Goal: Transaction & Acquisition: Purchase product/service

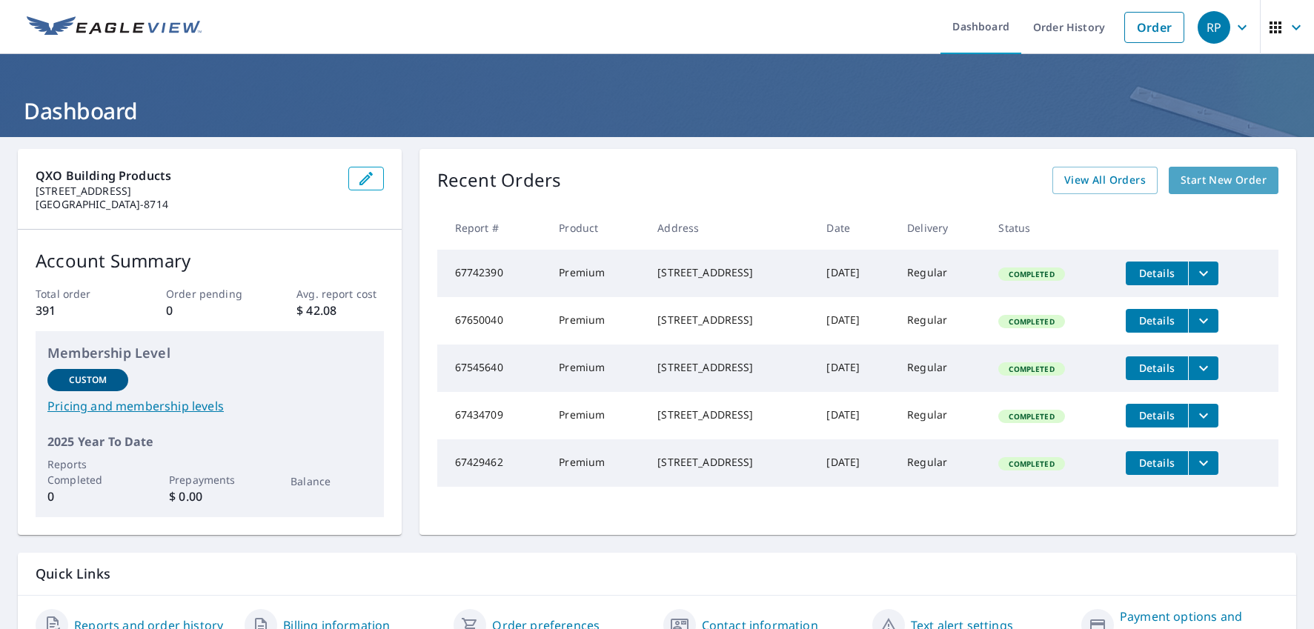
click at [1248, 184] on span "Start New Order" at bounding box center [1223, 180] width 86 height 19
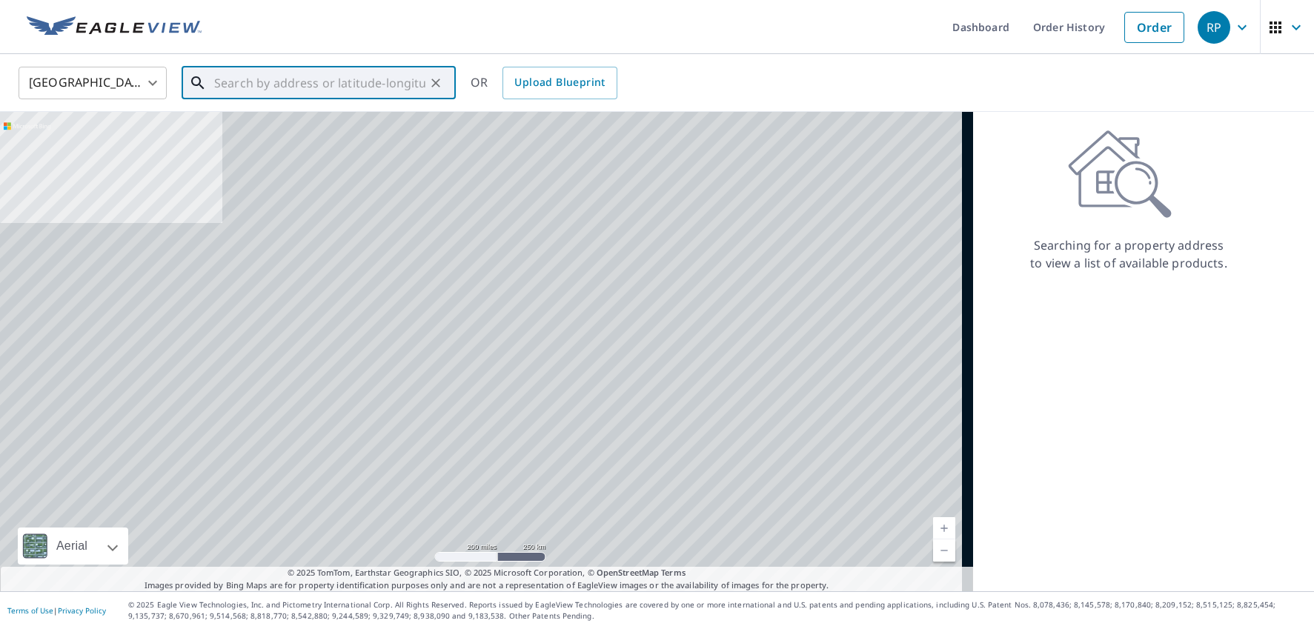
click at [299, 88] on input "text" at bounding box center [319, 82] width 211 height 41
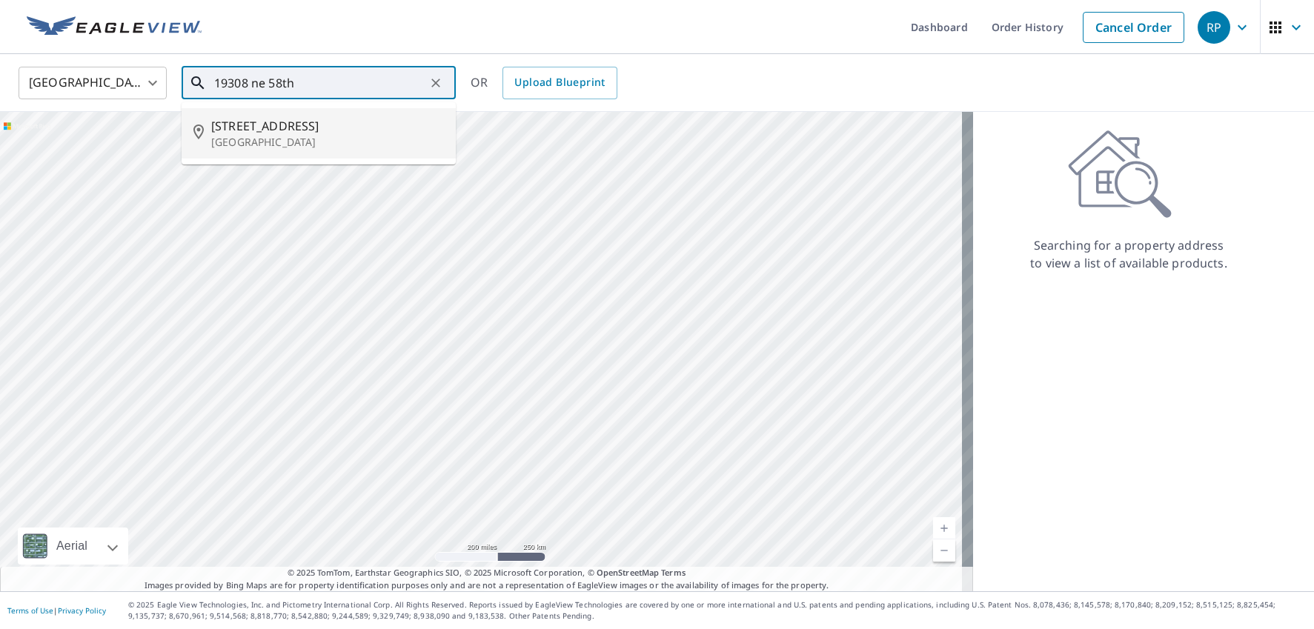
click at [276, 135] on p "[GEOGRAPHIC_DATA]" at bounding box center [327, 142] width 233 height 15
type input "[STREET_ADDRESS]"
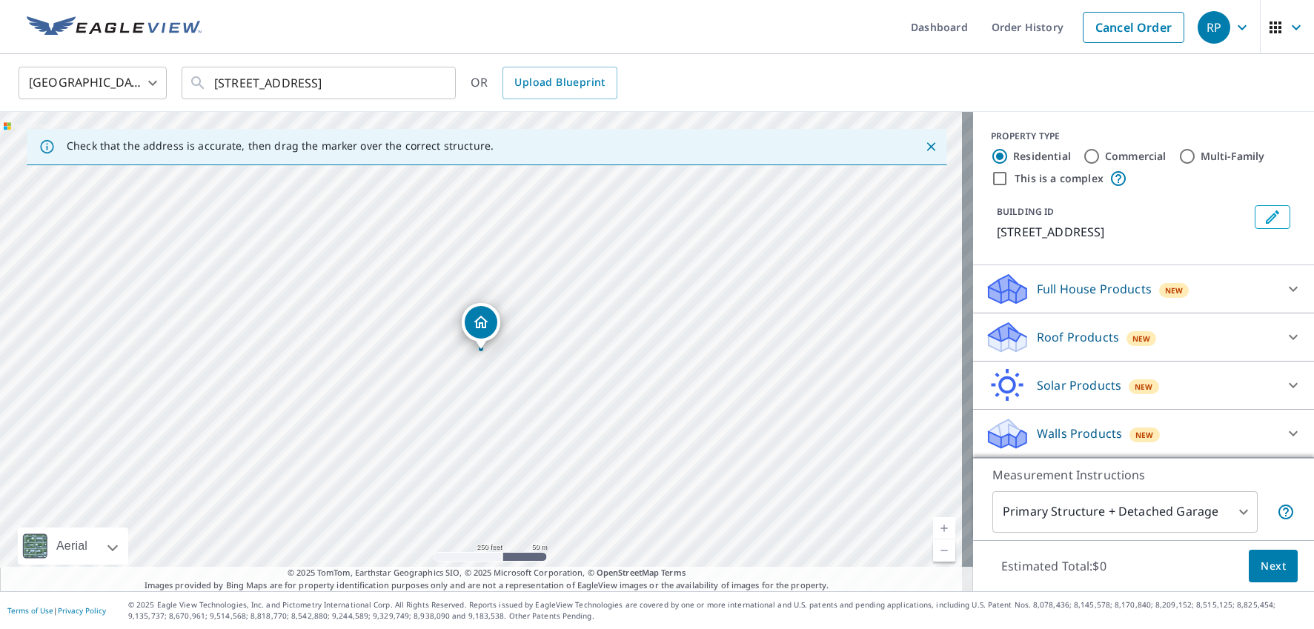
click at [1076, 333] on p "Roof Products" at bounding box center [1078, 337] width 82 height 18
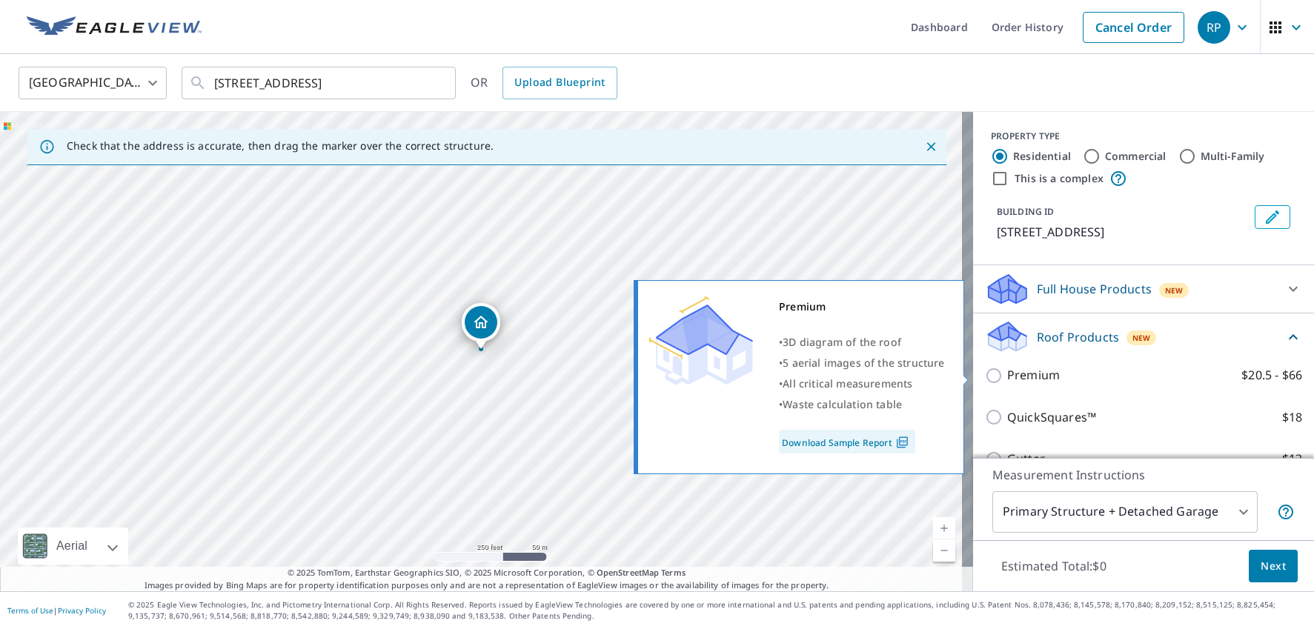
click at [985, 380] on input "Premium $20.5 - $66" at bounding box center [996, 376] width 22 height 18
checkbox input "true"
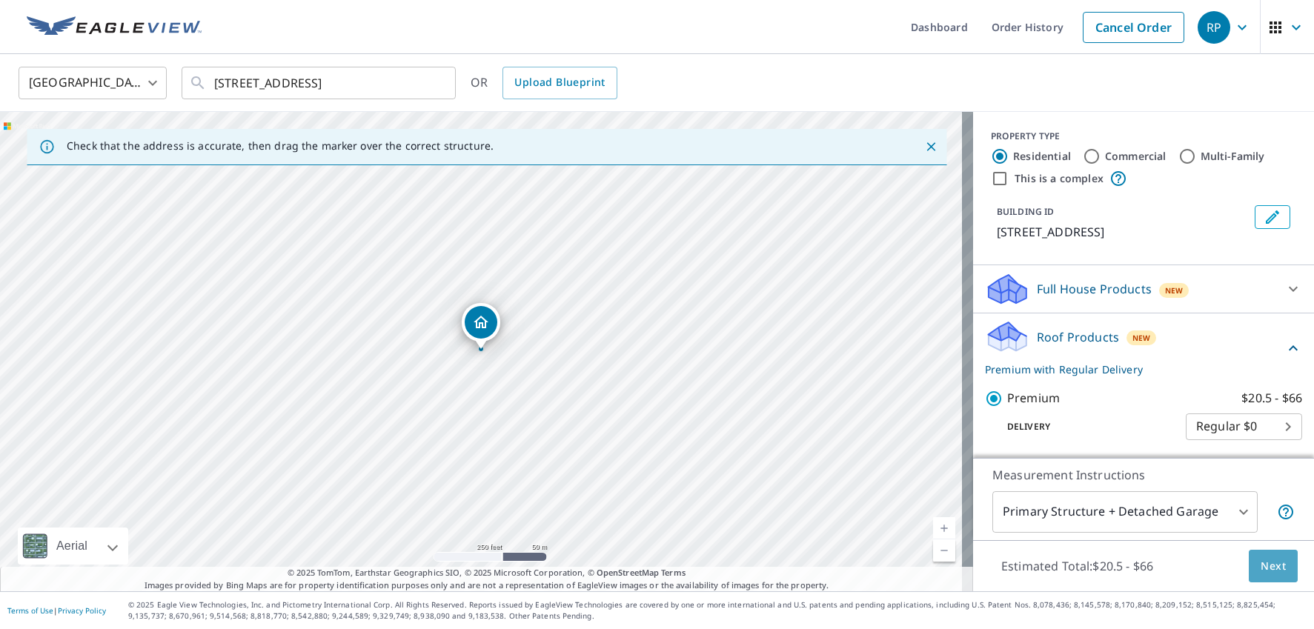
click at [1260, 564] on span "Next" at bounding box center [1272, 566] width 25 height 19
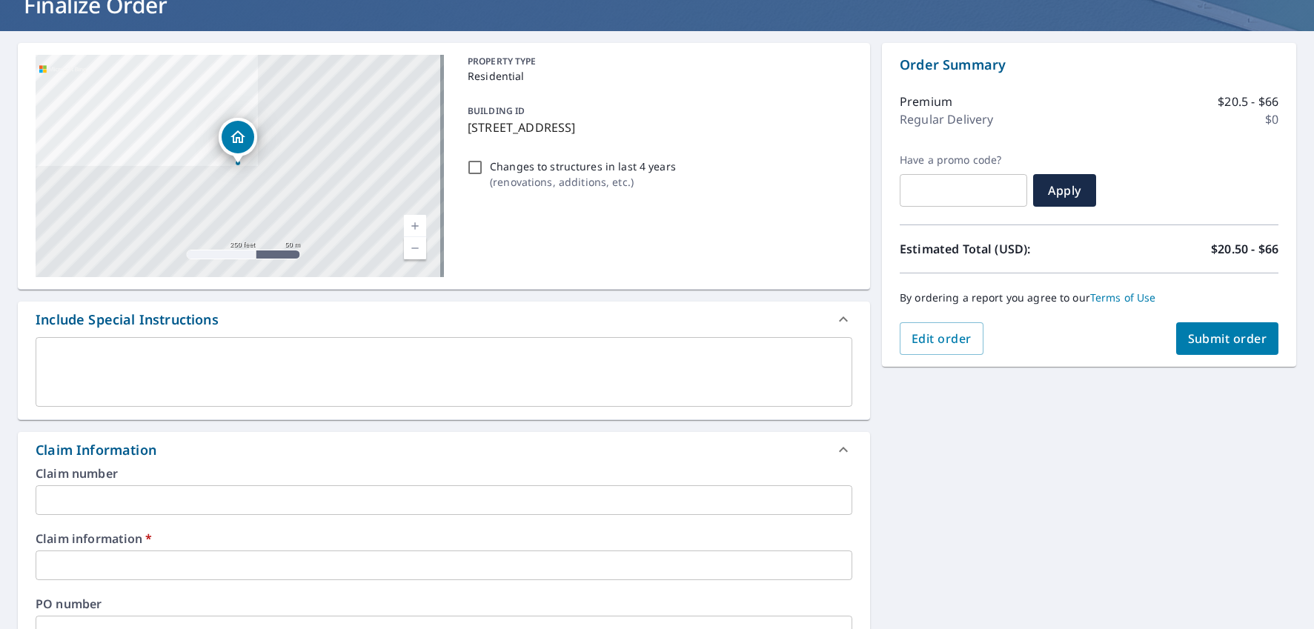
scroll to position [222, 0]
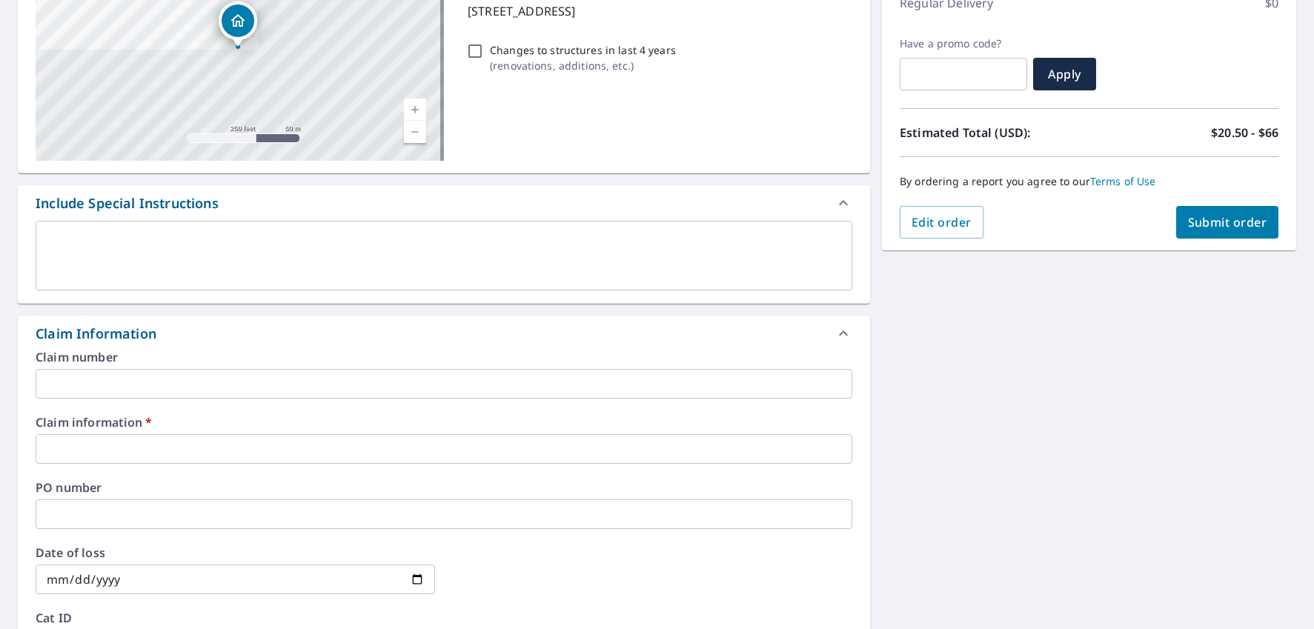
click at [257, 456] on input "text" at bounding box center [444, 449] width 817 height 30
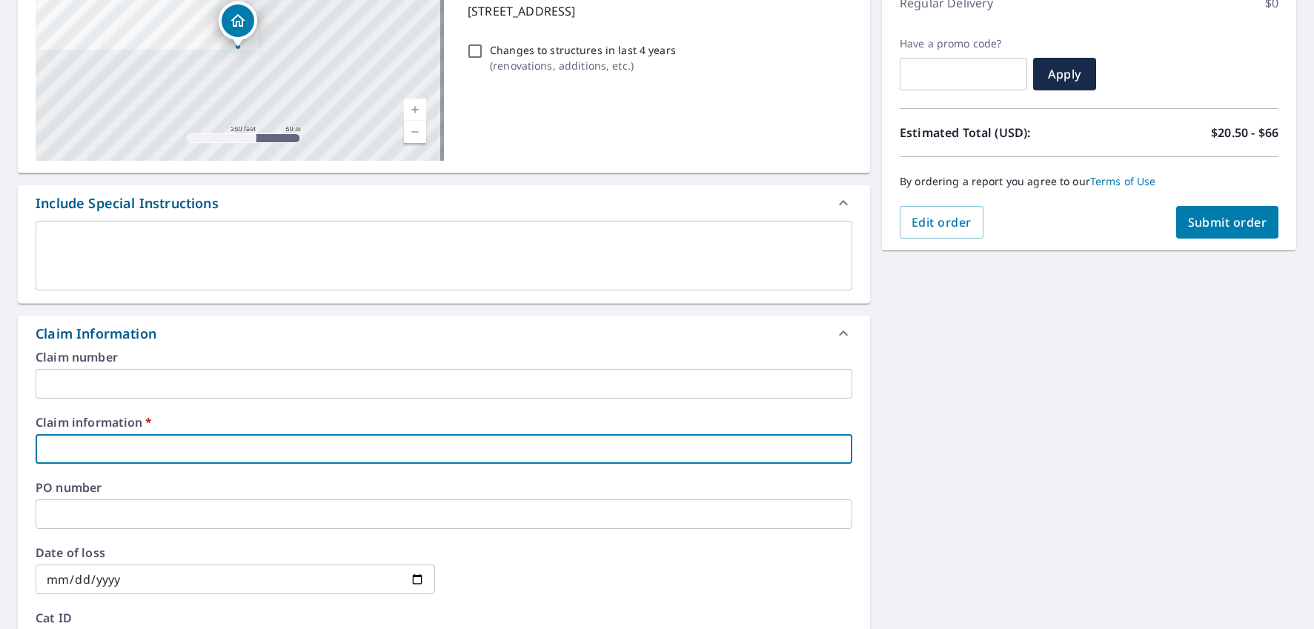
type input "P"
checkbox input "true"
type input "Pr"
checkbox input "true"
type input "Pri"
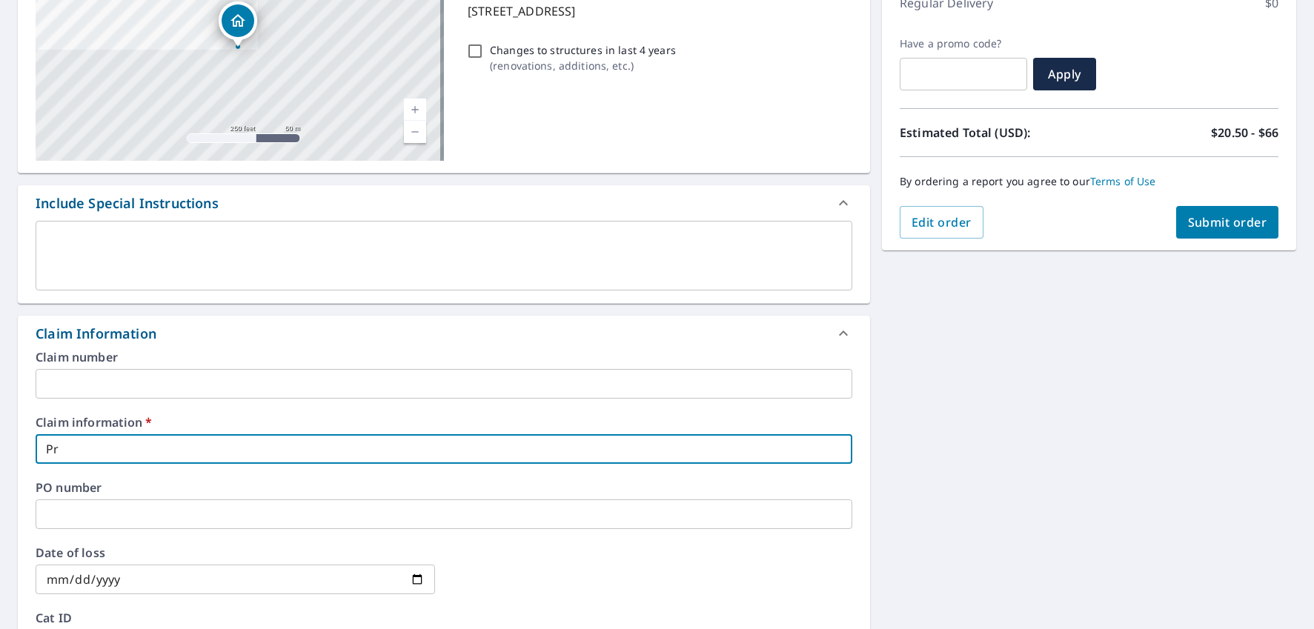
checkbox input "true"
type input "Prim"
checkbox input "true"
type input "Prime"
checkbox input "true"
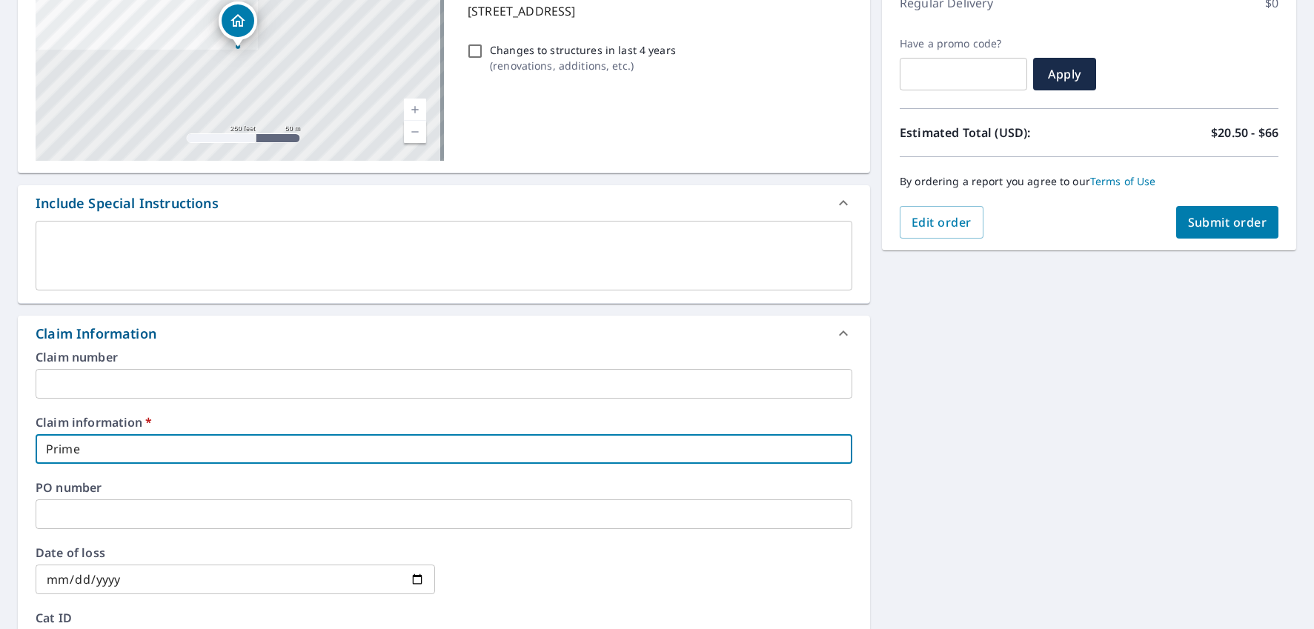
type input "Prime"
checkbox input "true"
type input "Prime C"
checkbox input "true"
type input "Prime Co"
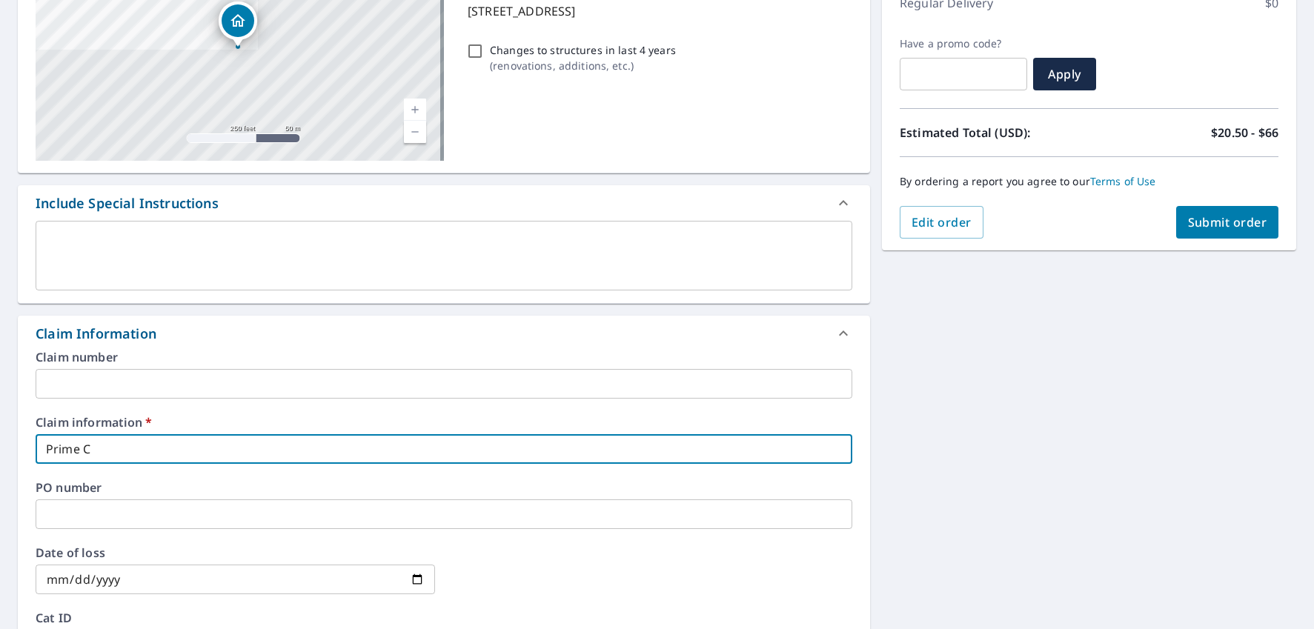
checkbox input "true"
type input "Prime Con"
checkbox input "true"
type input "Prime Cont"
checkbox input "true"
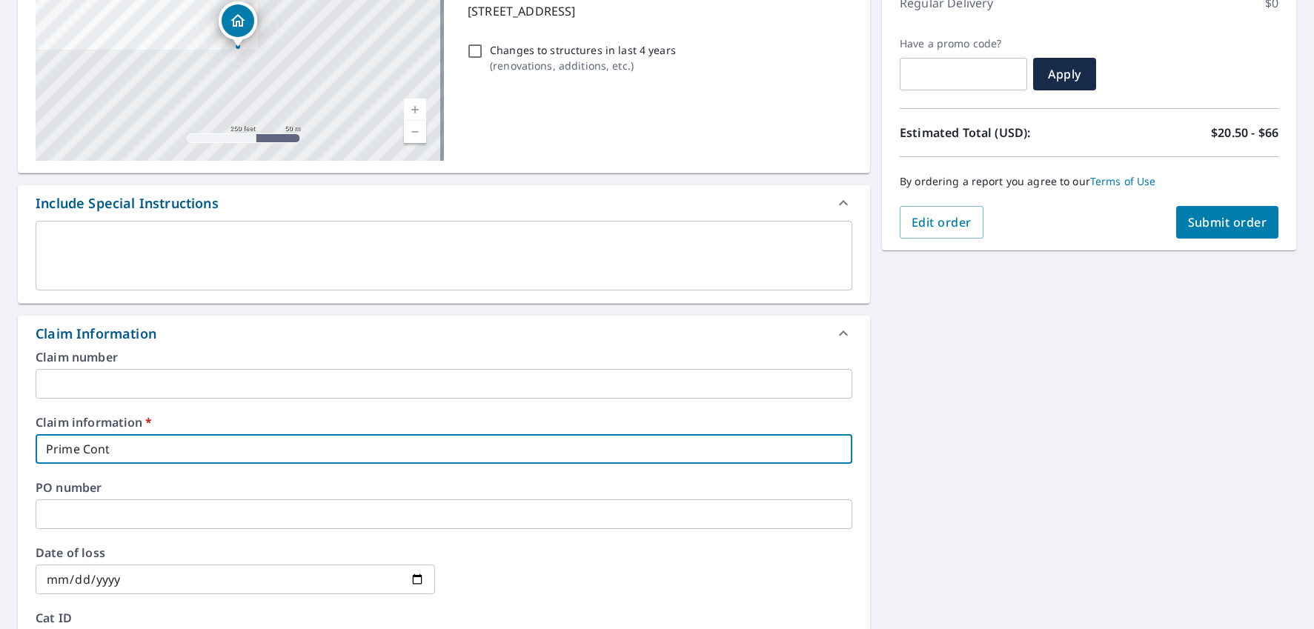
type input "Prime Contr"
checkbox input "true"
type input "Prime Contra"
checkbox input "true"
type input "Prime Contrac"
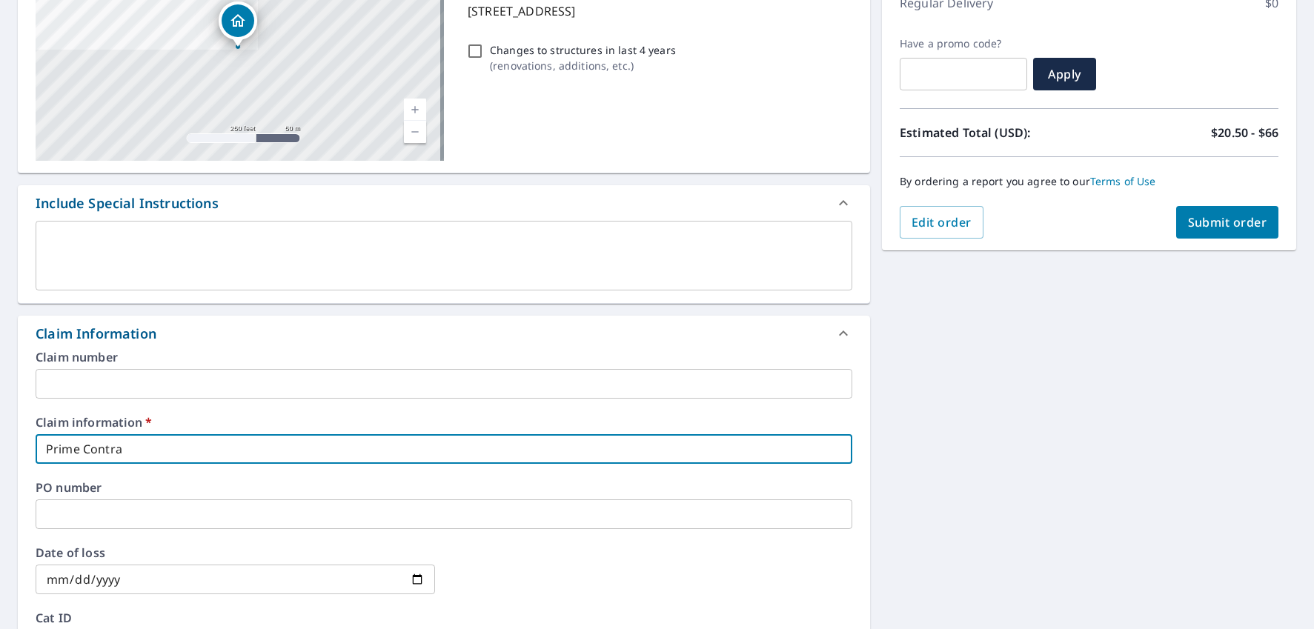
checkbox input "true"
type input "Prime Contract"
checkbox input "true"
type input "Prime Contracto"
checkbox input "true"
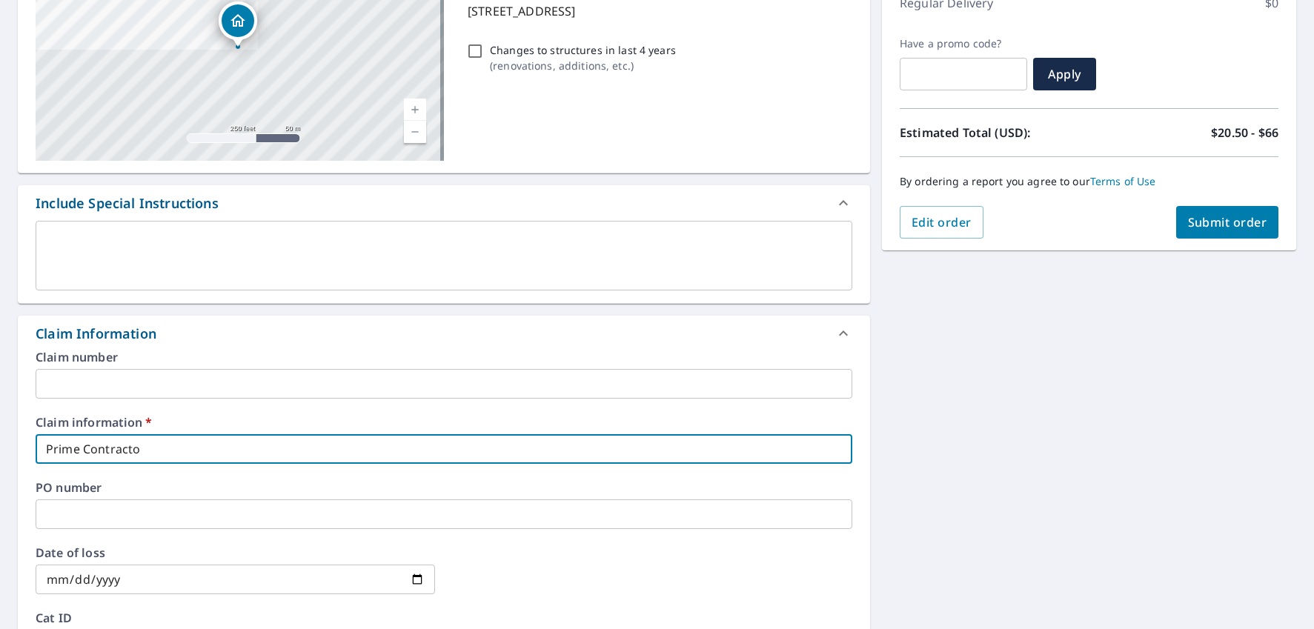
type input "Prime Contractor"
checkbox input "true"
type input "Prime Contractors"
checkbox input "true"
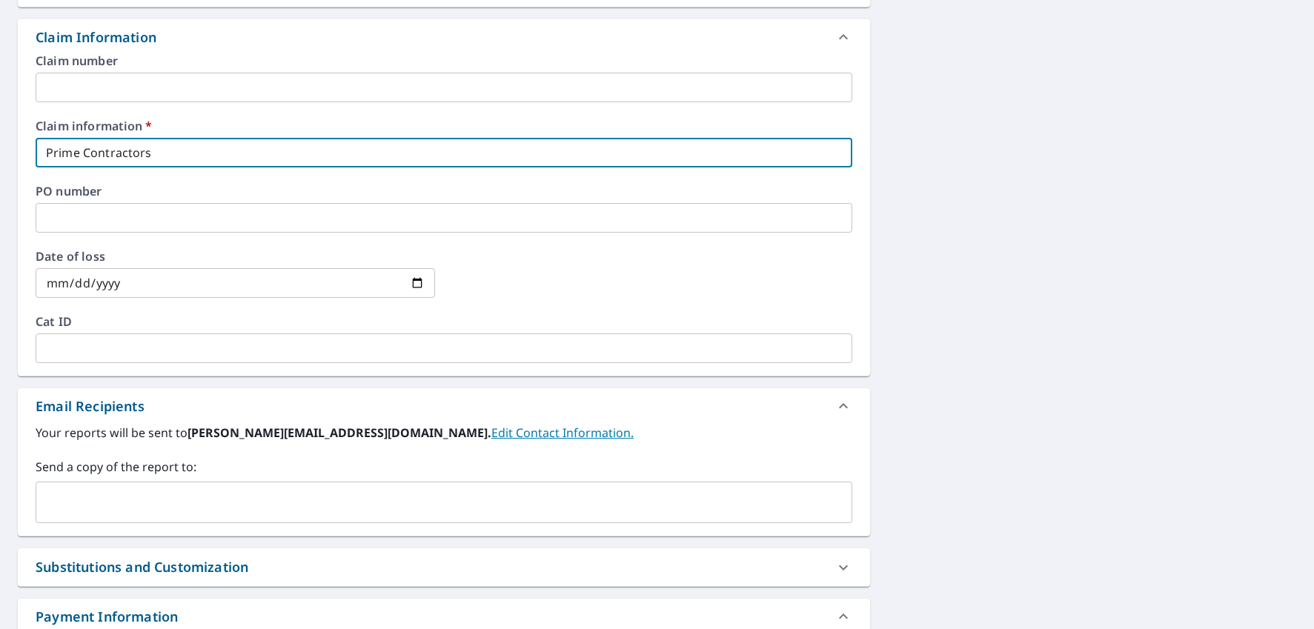
scroll to position [633, 0]
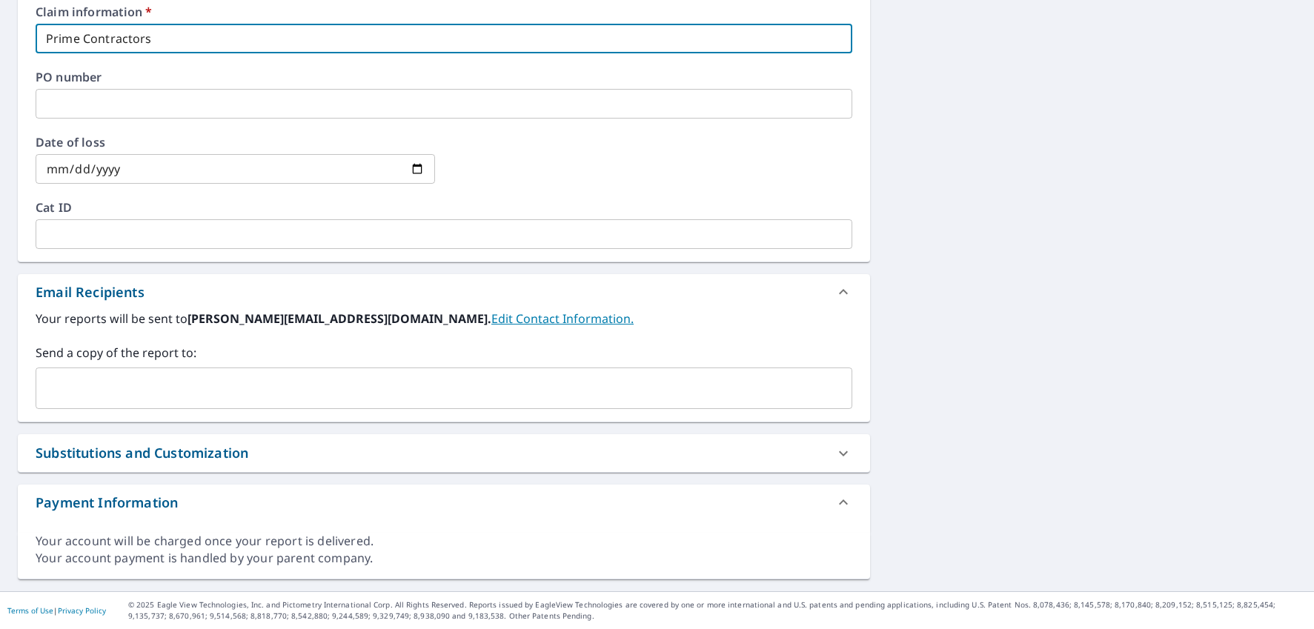
type input "Prime Contractors"
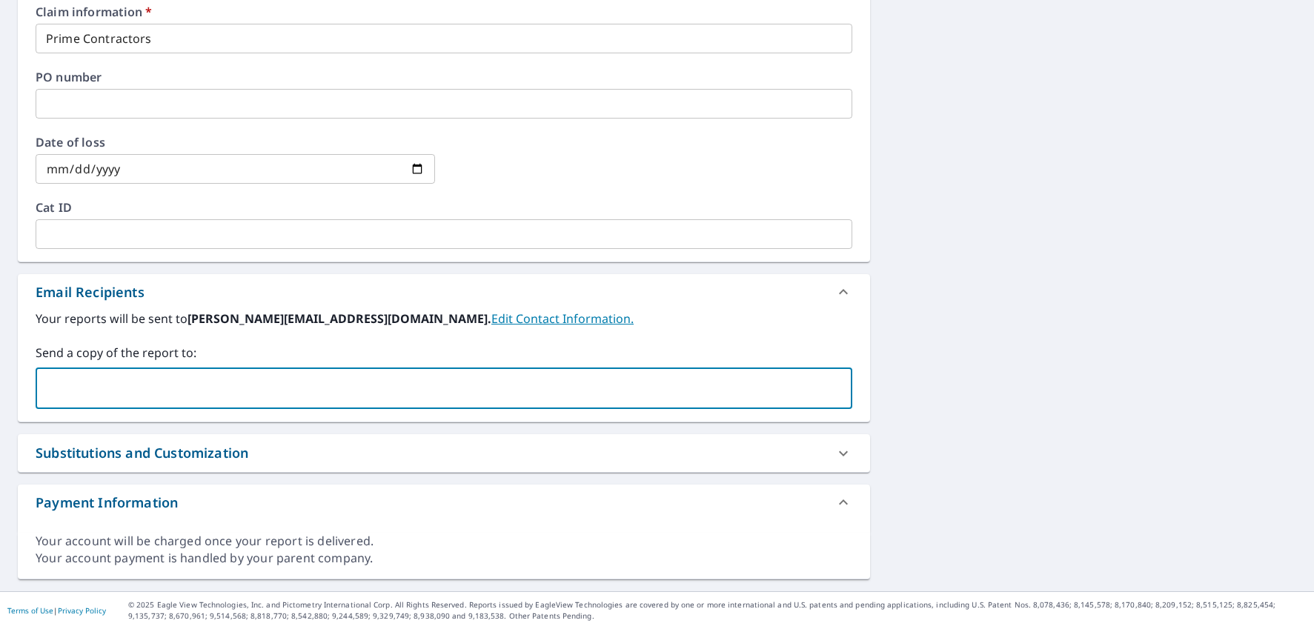
click at [282, 399] on input "text" at bounding box center [432, 388] width 781 height 28
type input "[PERSON_NAME]"
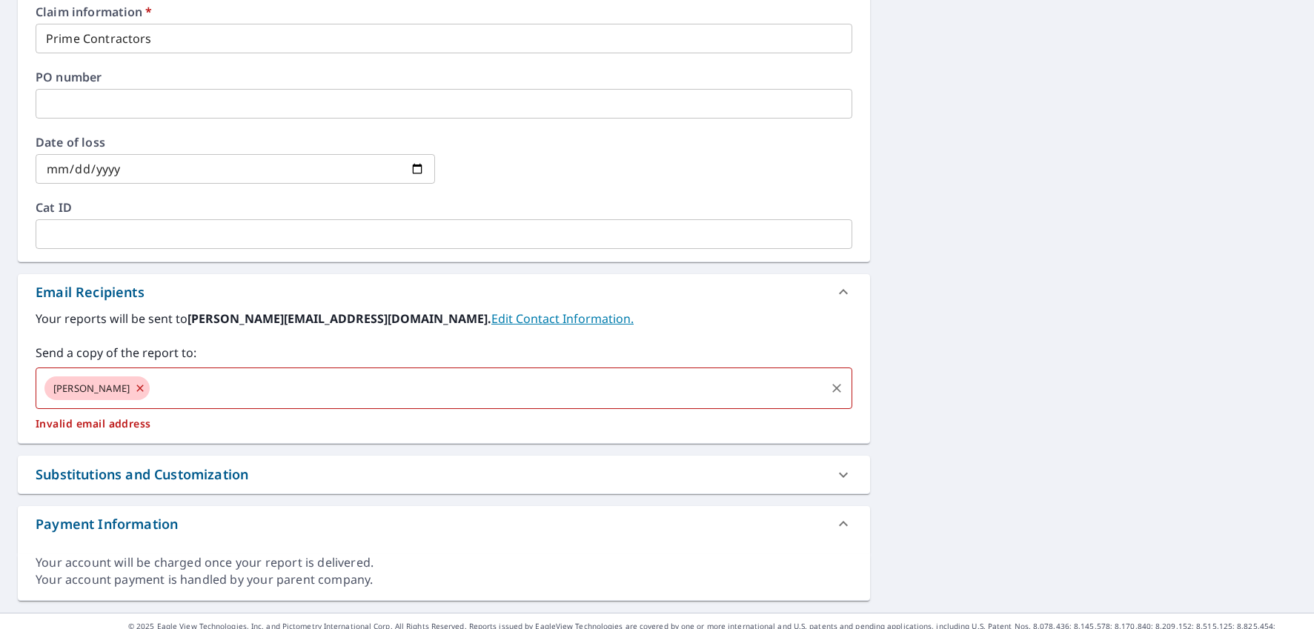
click at [262, 391] on input "text" at bounding box center [487, 388] width 671 height 28
click at [134, 388] on icon at bounding box center [140, 388] width 12 height 16
checkbox input "true"
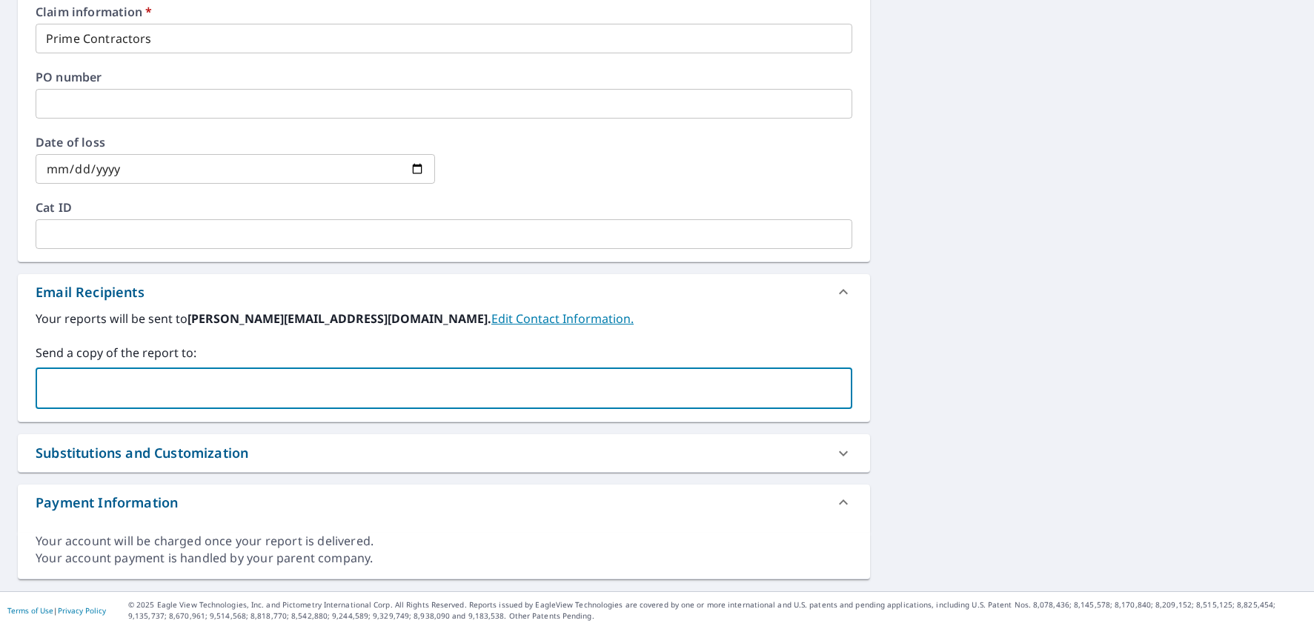
click at [87, 399] on input "text" at bounding box center [432, 388] width 781 height 28
click at [358, 393] on input "text" at bounding box center [432, 388] width 781 height 28
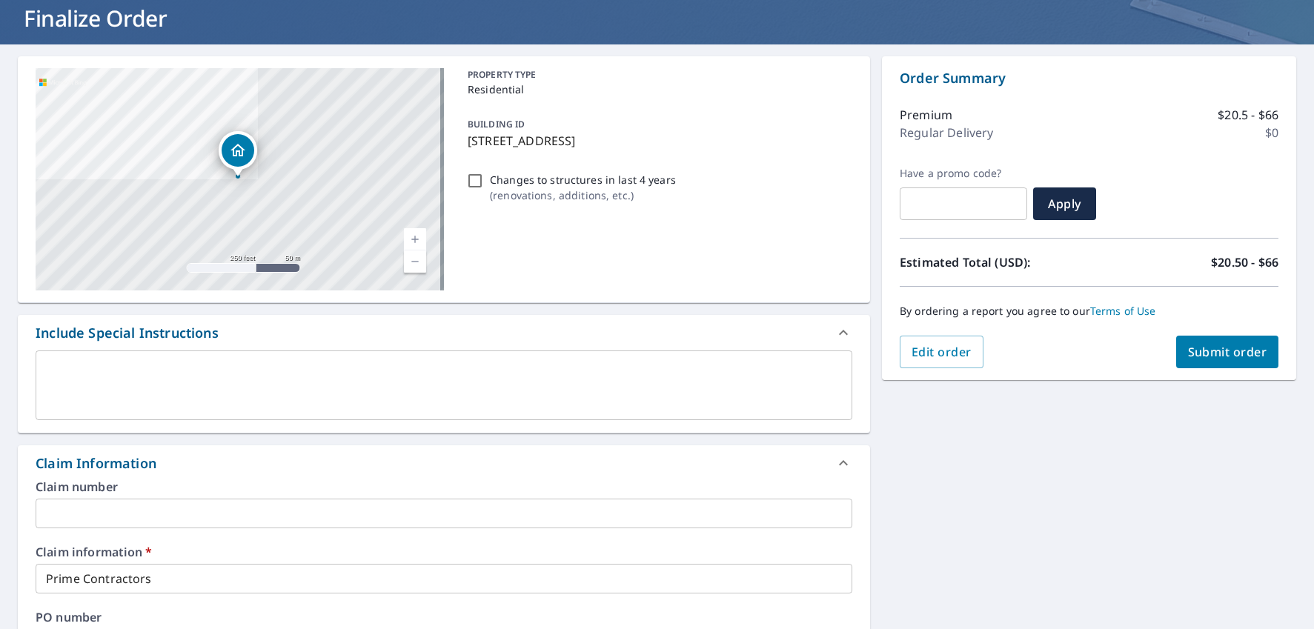
scroll to position [0, 0]
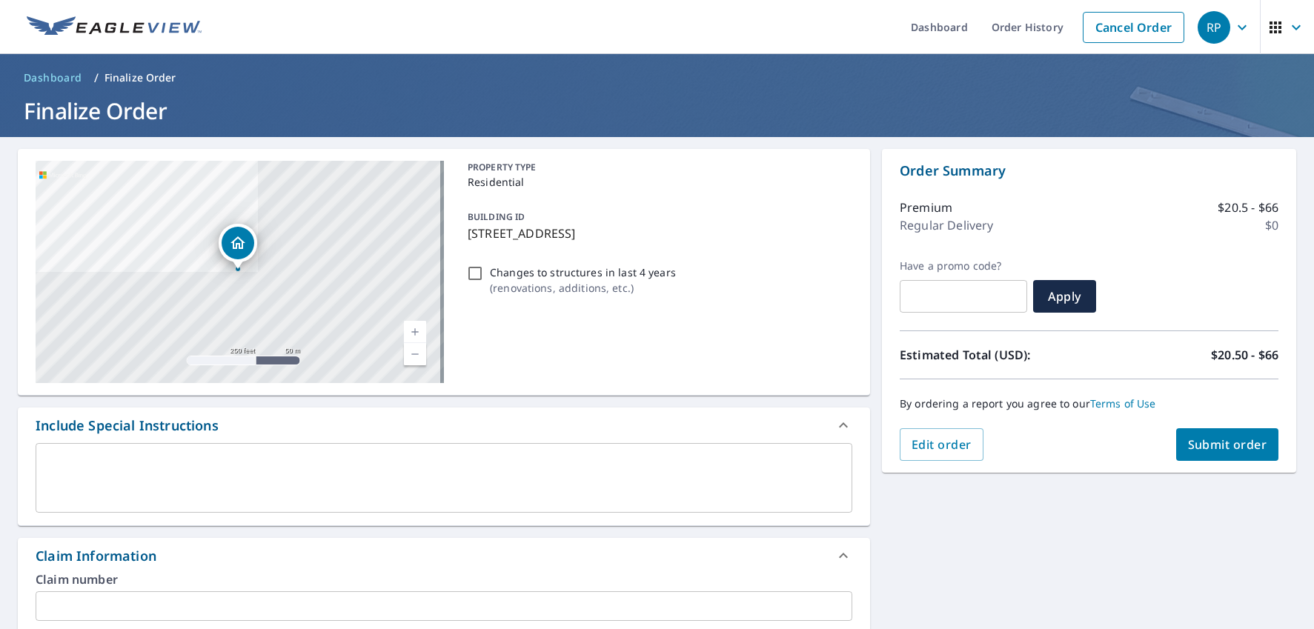
type input "[EMAIL_ADDRESS][DOMAIN_NAME]"
click at [1228, 442] on span "Submit order" at bounding box center [1227, 444] width 79 height 16
checkbox input "true"
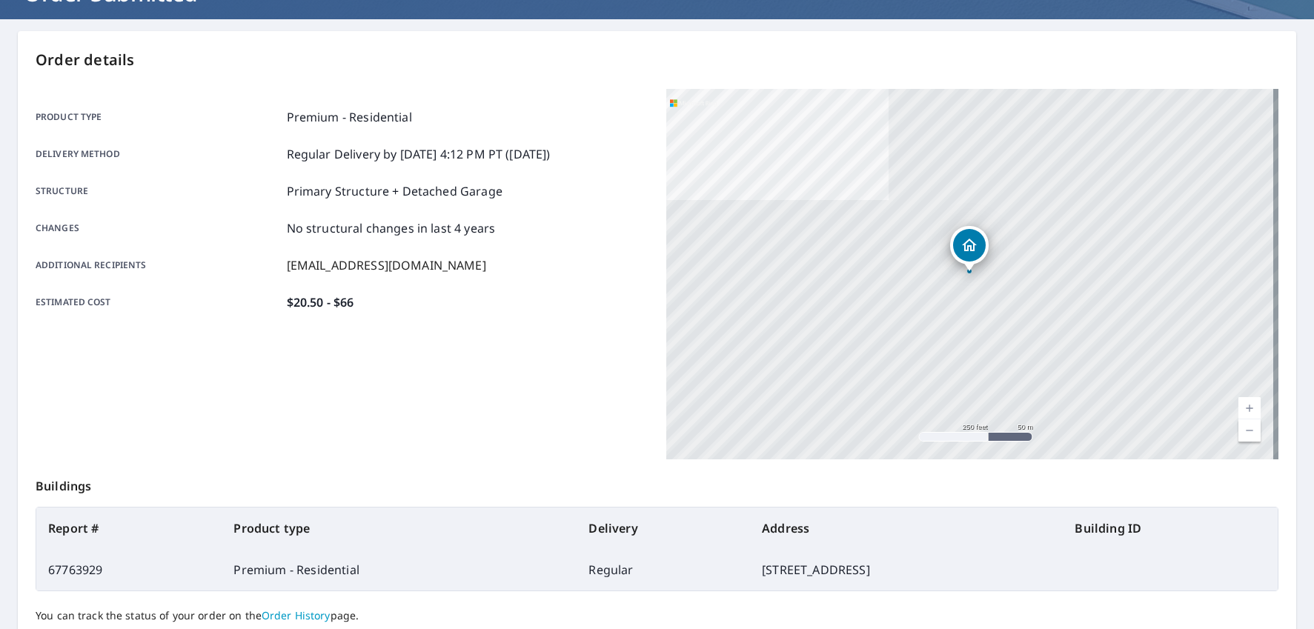
scroll to position [243, 0]
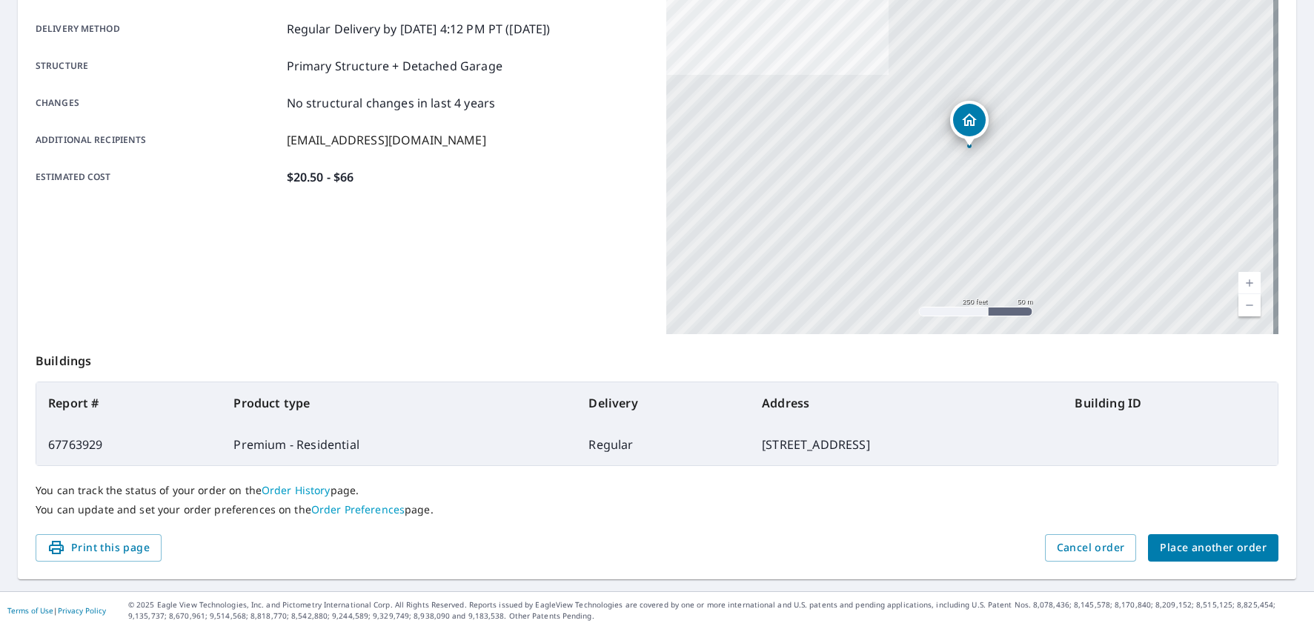
drag, startPoint x: 631, startPoint y: 442, endPoint x: 868, endPoint y: 447, distance: 236.4
click at [868, 447] on td "[STREET_ADDRESS]" at bounding box center [906, 444] width 313 height 41
copy td "[STREET_ADDRESS]"
click at [934, 469] on div "You can track the status of your order on the Order History page. You can updat…" at bounding box center [657, 500] width 1243 height 68
drag, startPoint x: 876, startPoint y: 451, endPoint x: 628, endPoint y: 434, distance: 248.8
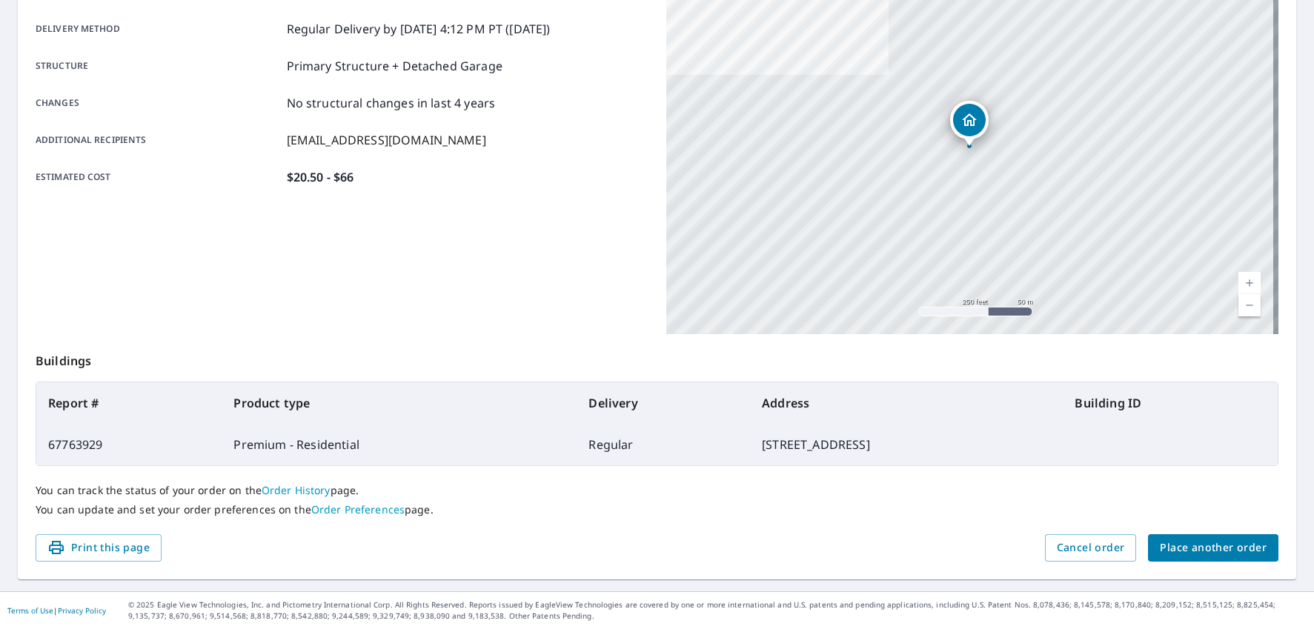
click at [750, 434] on td "[STREET_ADDRESS]" at bounding box center [906, 444] width 313 height 41
copy td "[STREET_ADDRESS]"
